Goal: Use online tool/utility: Utilize a website feature to perform a specific function

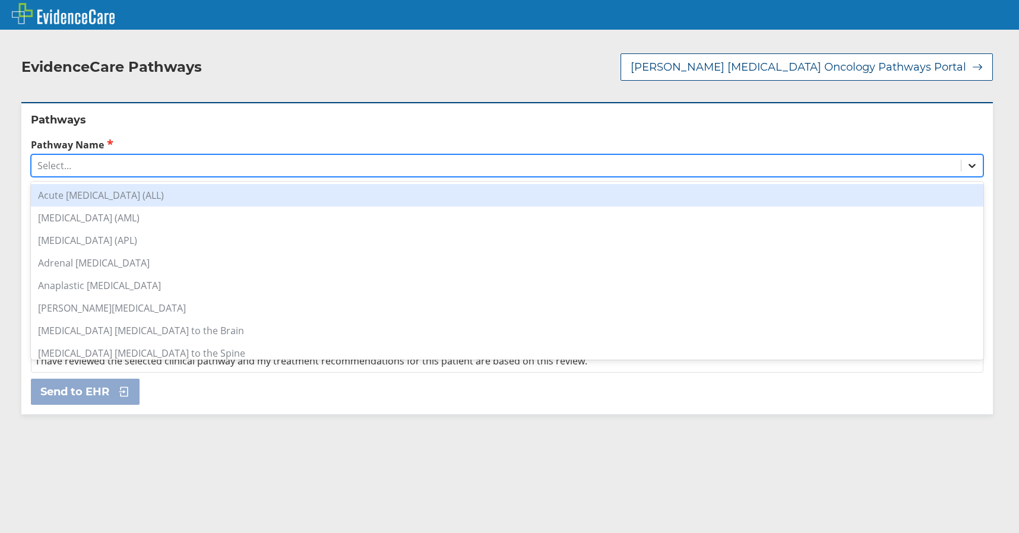
click at [961, 160] on div at bounding box center [971, 165] width 21 height 21
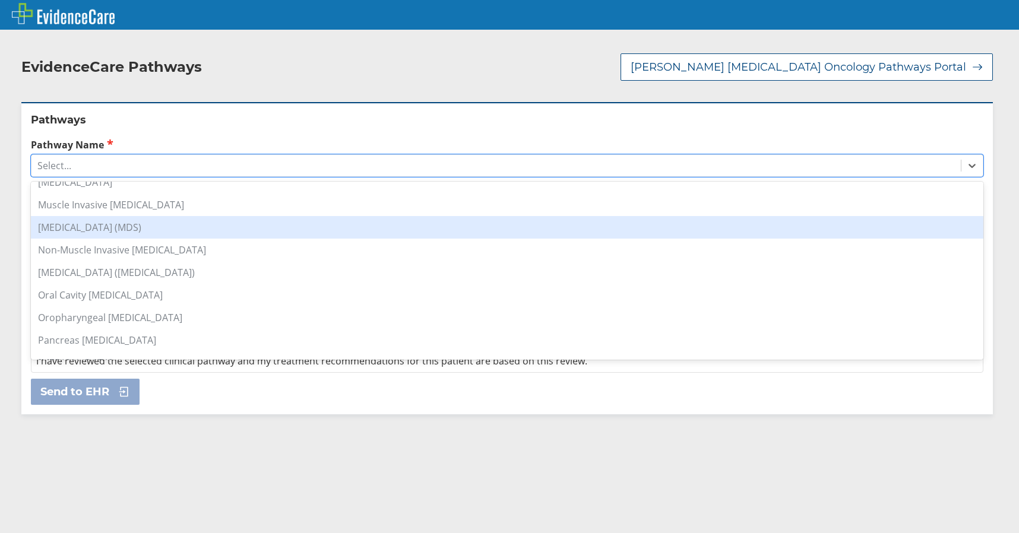
scroll to position [772, 0]
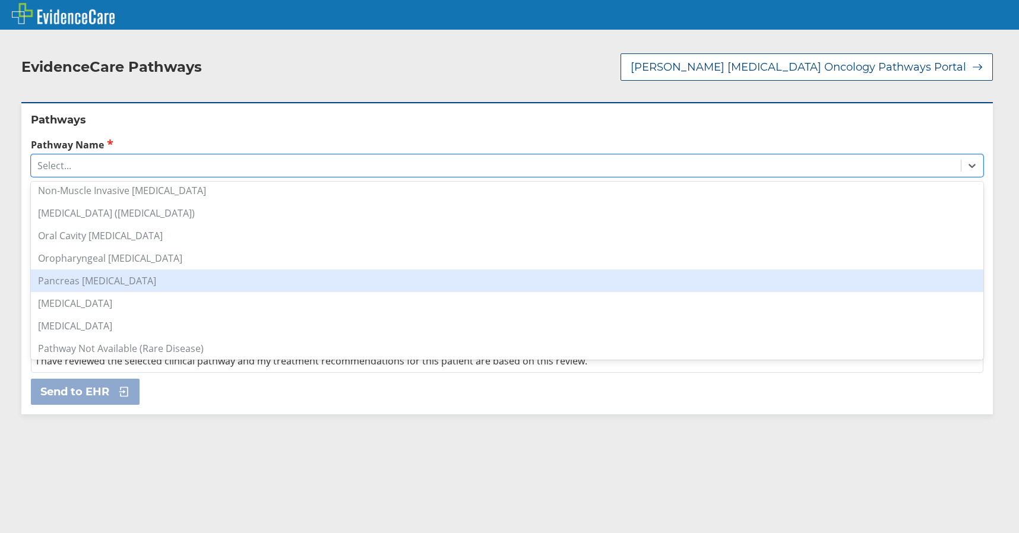
click at [124, 284] on div "Pancreas [MEDICAL_DATA]" at bounding box center [507, 281] width 953 height 23
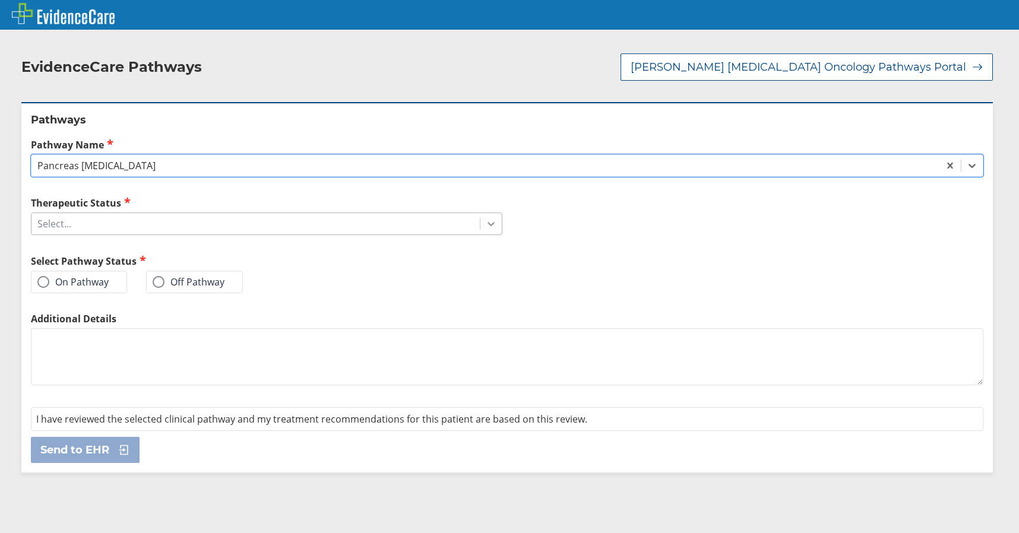
click at [490, 224] on icon at bounding box center [491, 224] width 12 height 12
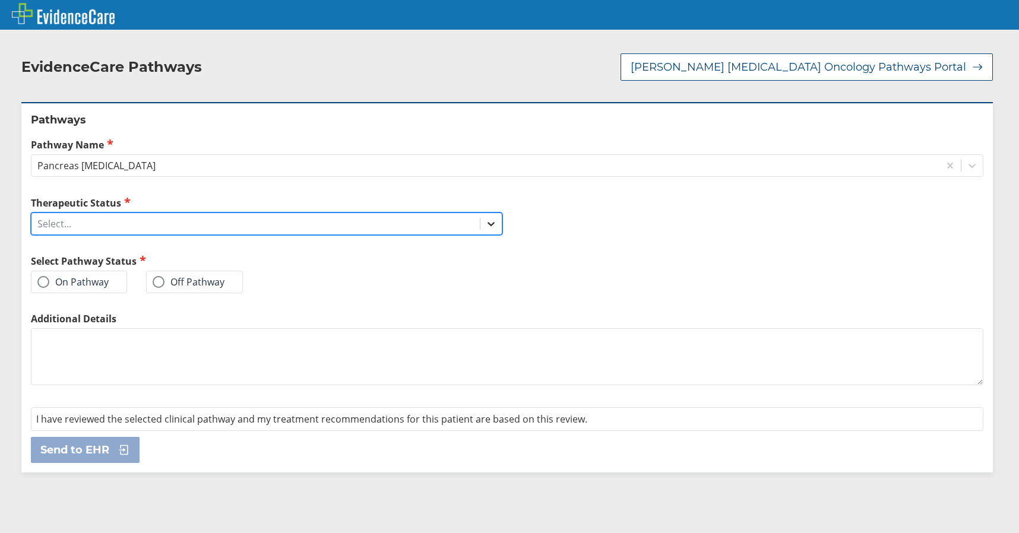
click at [485, 219] on icon at bounding box center [491, 224] width 12 height 12
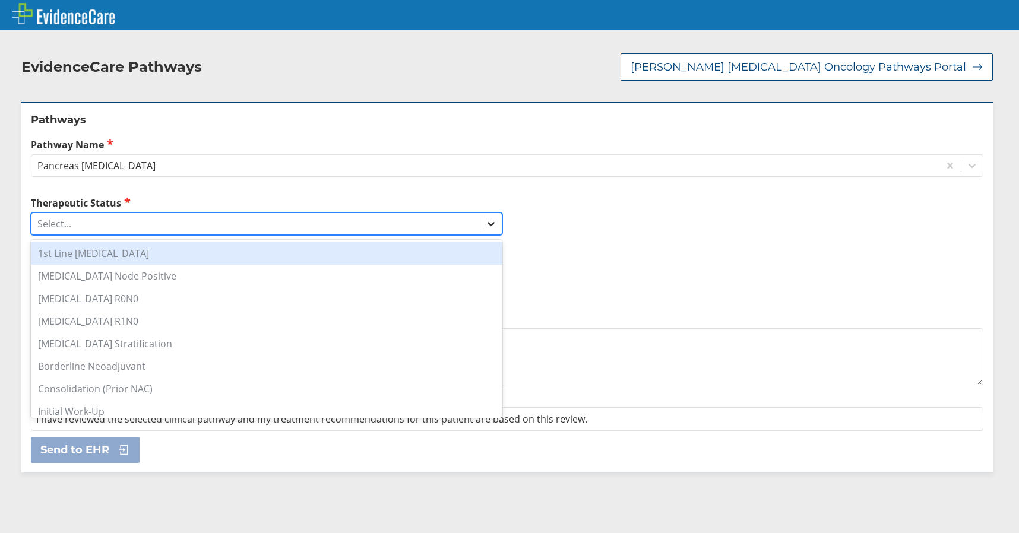
click at [485, 223] on icon at bounding box center [491, 224] width 12 height 12
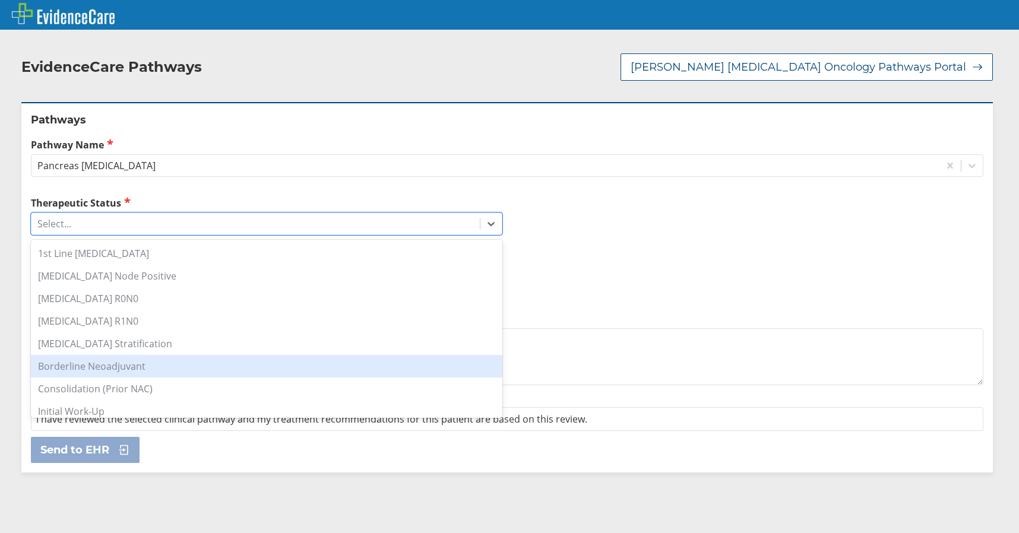
drag, startPoint x: 125, startPoint y: 368, endPoint x: 127, endPoint y: 358, distance: 9.8
click at [125, 365] on div "Borderline Neoadjuvant" at bounding box center [267, 366] width 472 height 23
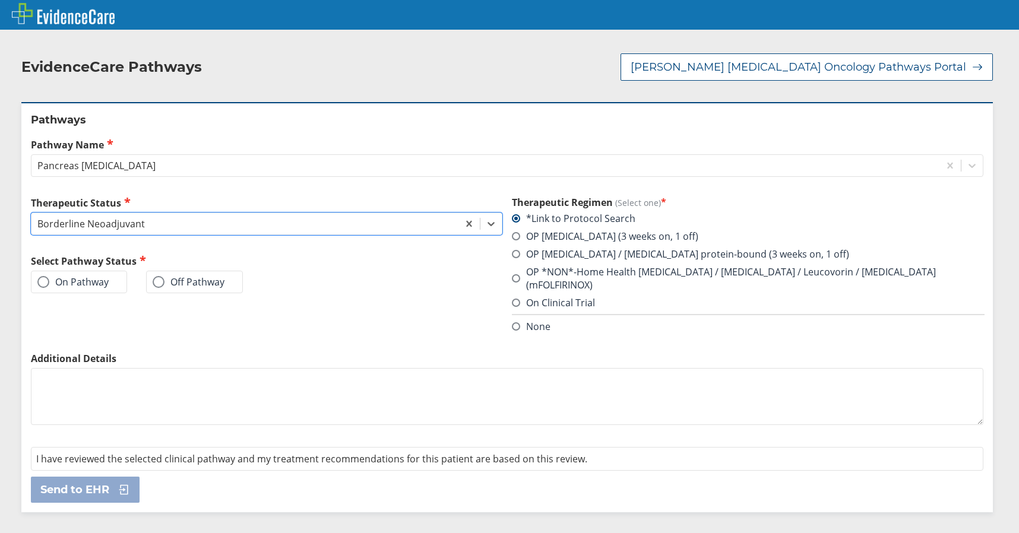
click at [512, 274] on span at bounding box center [516, 278] width 8 height 8
click at [0, 0] on input "OP *NON*-Home Health [MEDICAL_DATA] / [MEDICAL_DATA] / Leucovorin / [MEDICAL_DA…" at bounding box center [0, 0] width 0 height 0
click at [86, 281] on label "On Pathway" at bounding box center [72, 282] width 71 height 12
click at [0, 0] on input "On Pathway" at bounding box center [0, 0] width 0 height 0
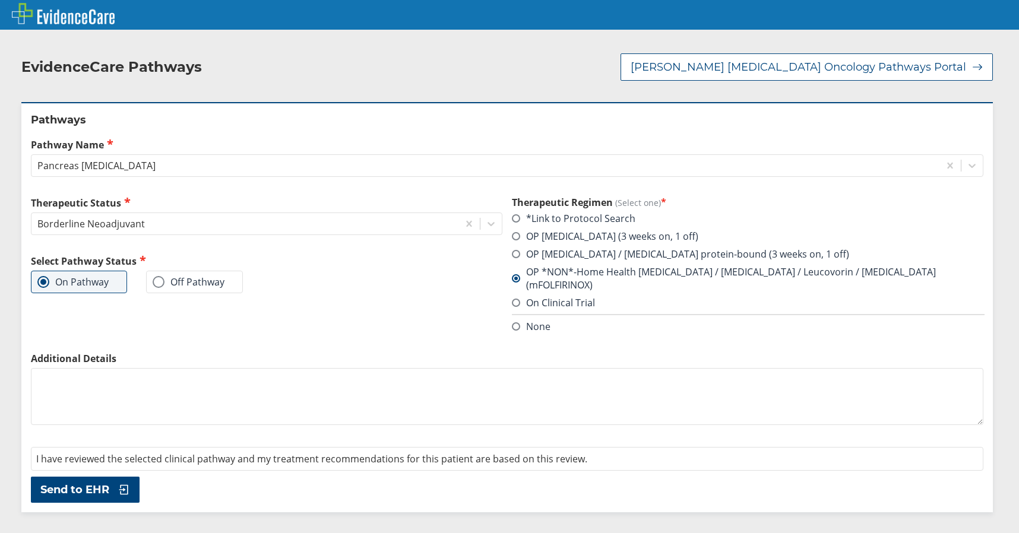
click at [105, 483] on span "Send to EHR" at bounding box center [74, 490] width 69 height 14
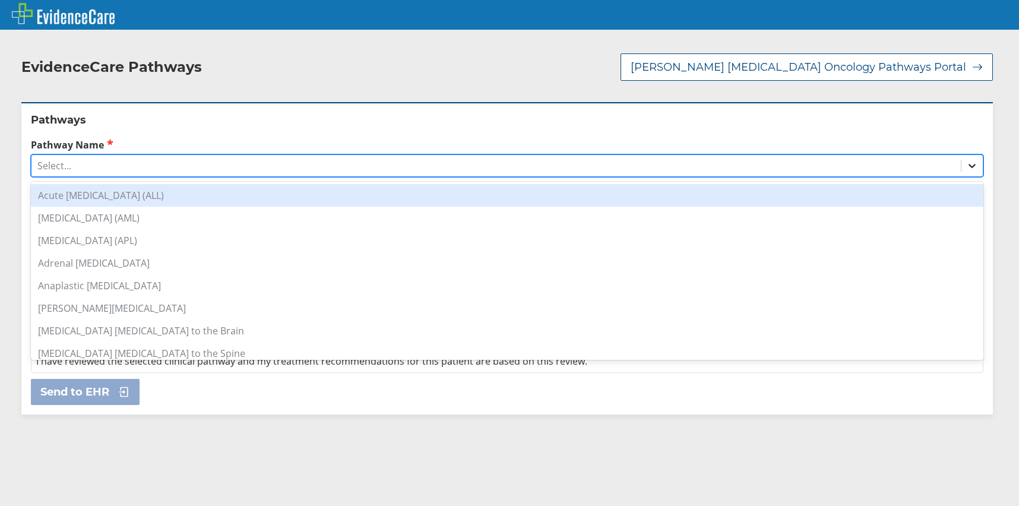
drag, startPoint x: 963, startPoint y: 169, endPoint x: 953, endPoint y: 172, distance: 10.4
click at [966, 169] on icon at bounding box center [972, 166] width 12 height 12
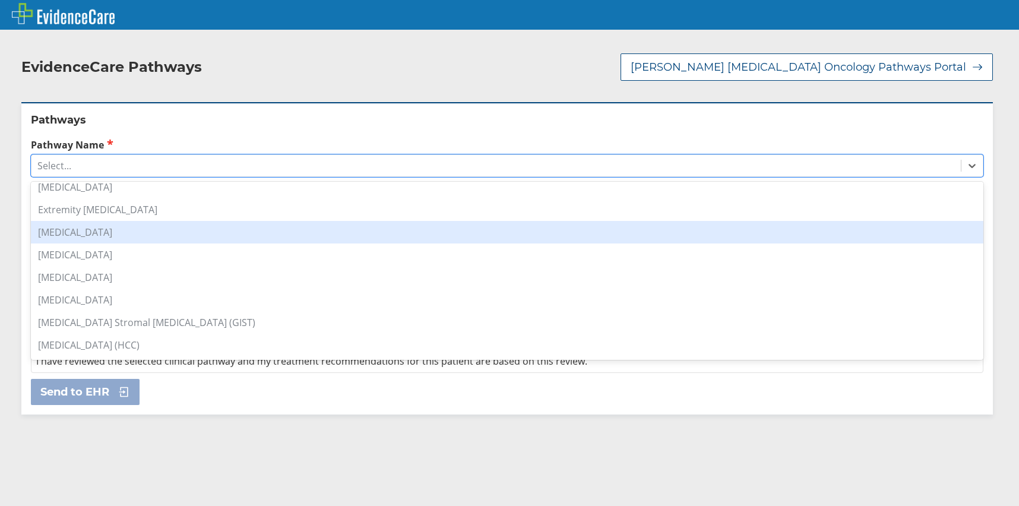
scroll to position [287, 0]
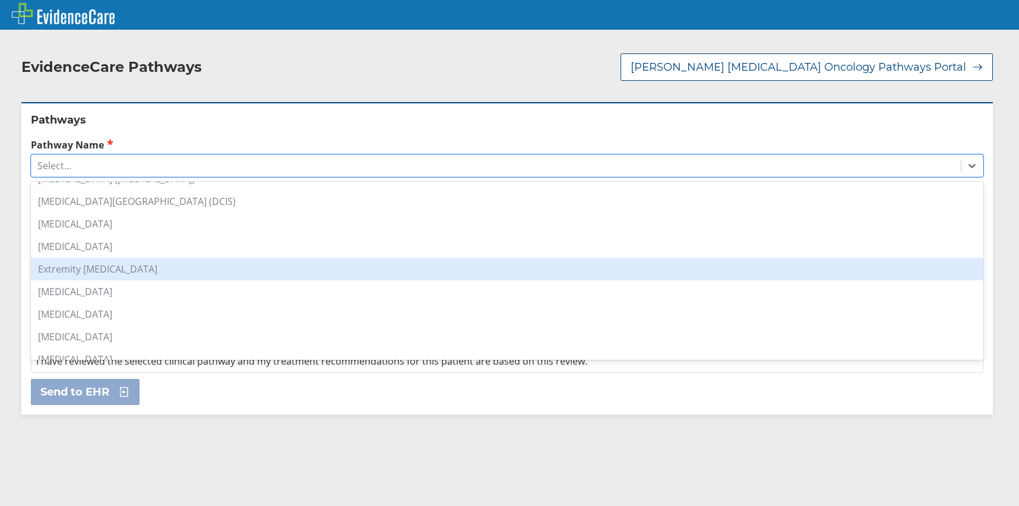
click at [145, 272] on div "Extremity [MEDICAL_DATA]" at bounding box center [507, 269] width 953 height 23
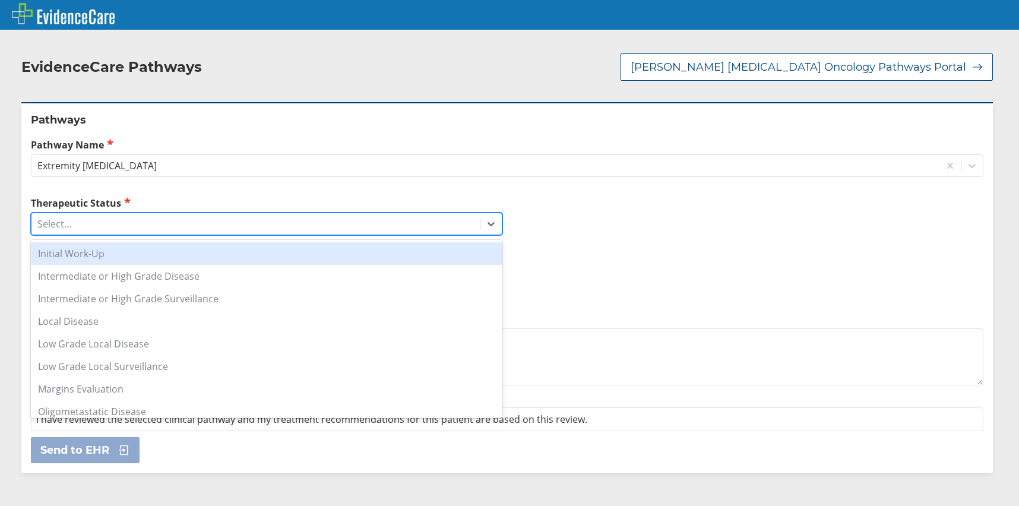
drag, startPoint x: 485, startPoint y: 225, endPoint x: 467, endPoint y: 231, distance: 18.8
click at [485, 226] on icon at bounding box center [491, 224] width 12 height 12
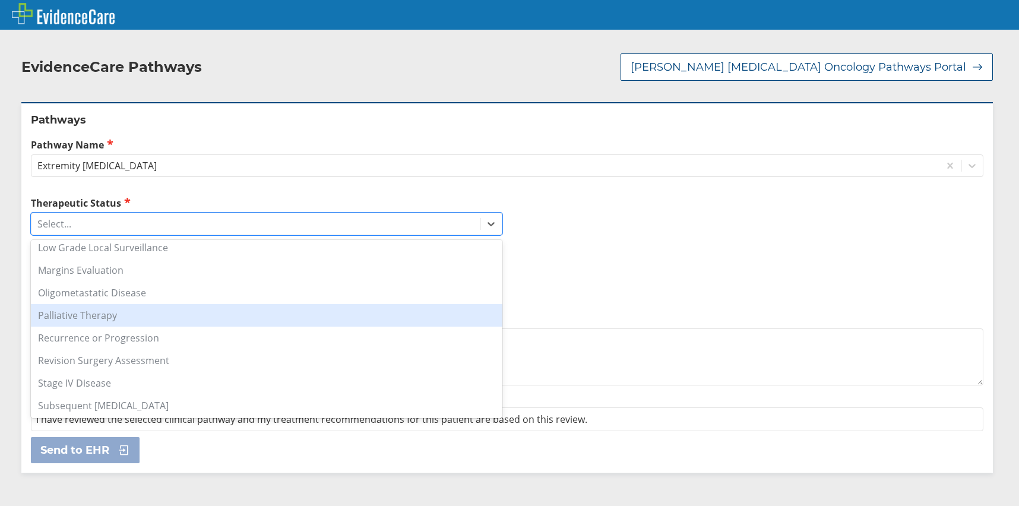
scroll to position [143, 0]
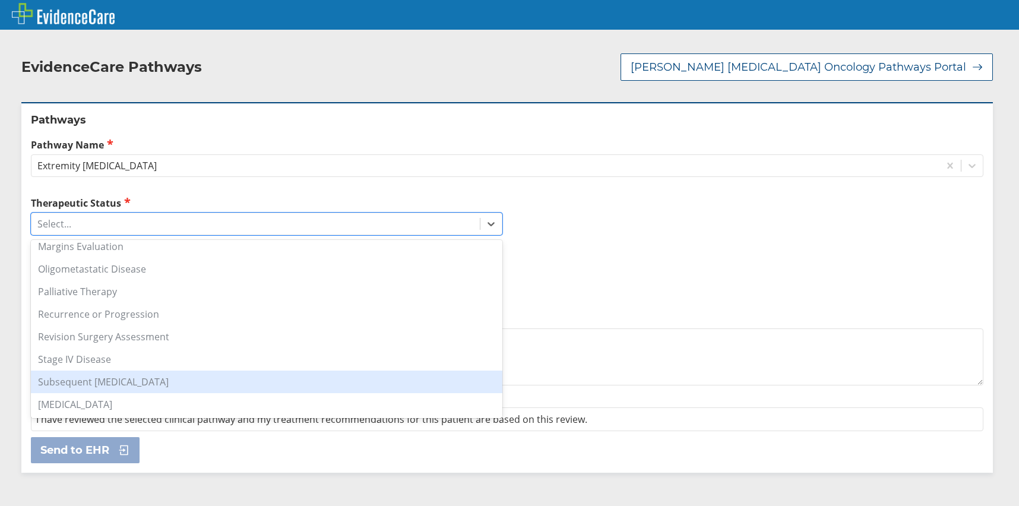
click at [146, 385] on div "Subsequent [MEDICAL_DATA]" at bounding box center [267, 382] width 472 height 23
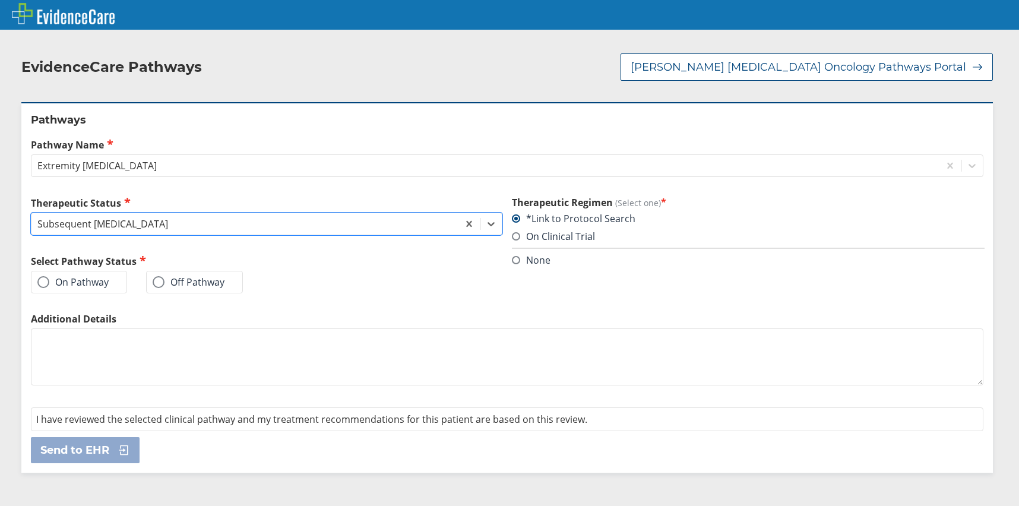
drag, startPoint x: 97, startPoint y: 284, endPoint x: 94, endPoint y: 295, distance: 10.5
click at [97, 284] on label "On Pathway" at bounding box center [72, 282] width 71 height 12
click at [0, 0] on input "On Pathway" at bounding box center [0, 0] width 0 height 0
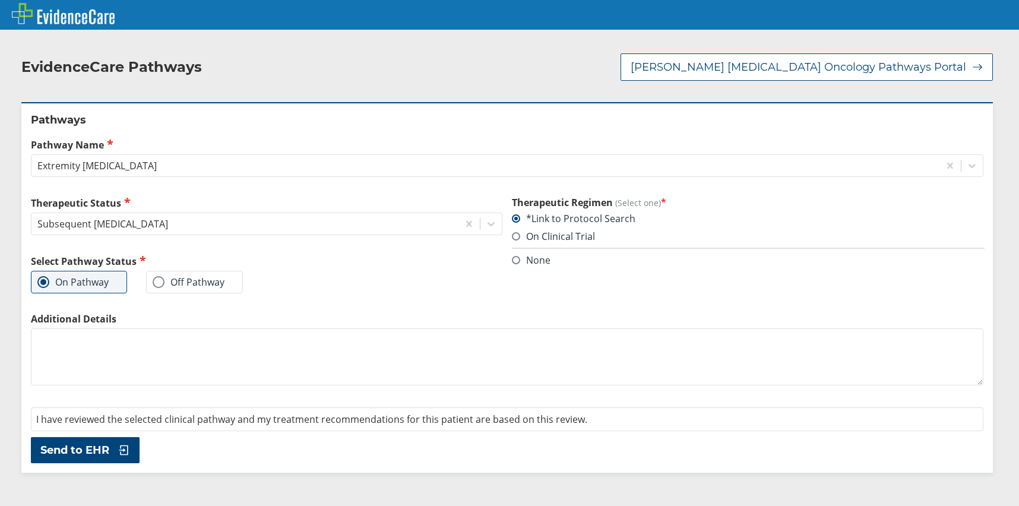
drag, startPoint x: 77, startPoint y: 445, endPoint x: 84, endPoint y: 438, distance: 10.1
click at [78, 444] on span "Send to EHR" at bounding box center [74, 450] width 69 height 14
